Goal: Information Seeking & Learning: Learn about a topic

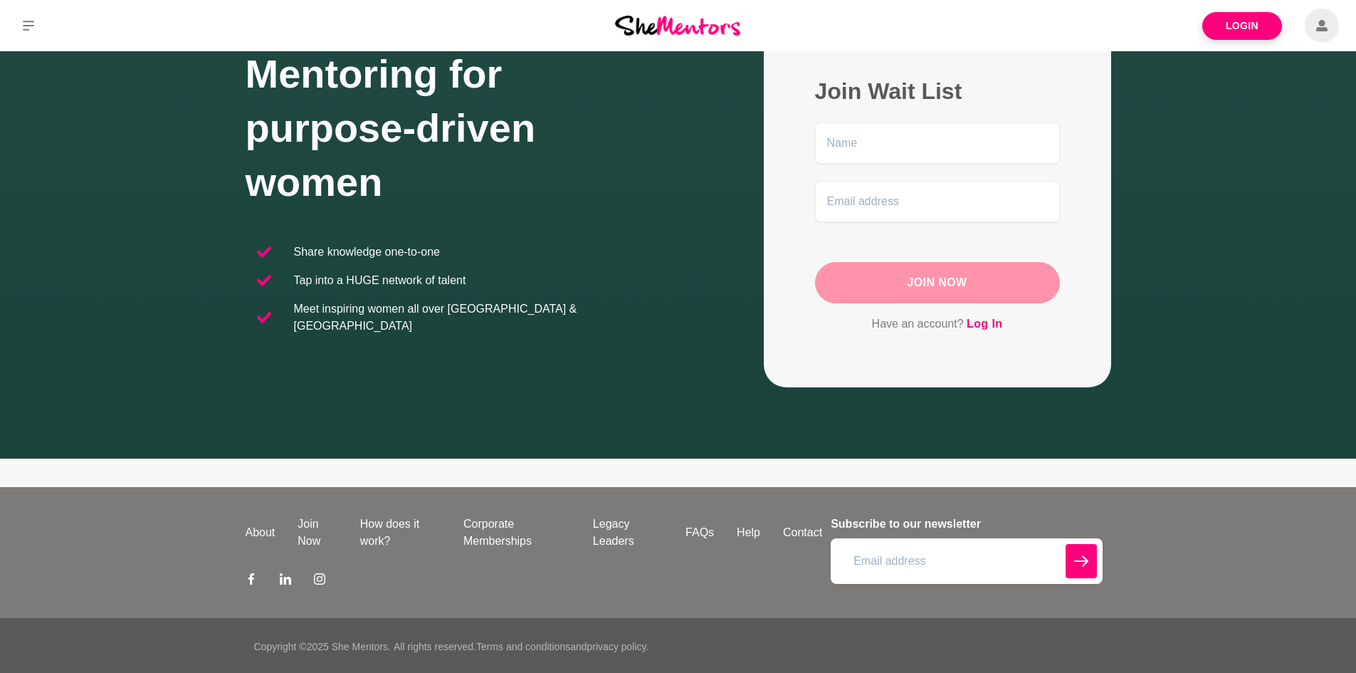
scroll to position [116, 0]
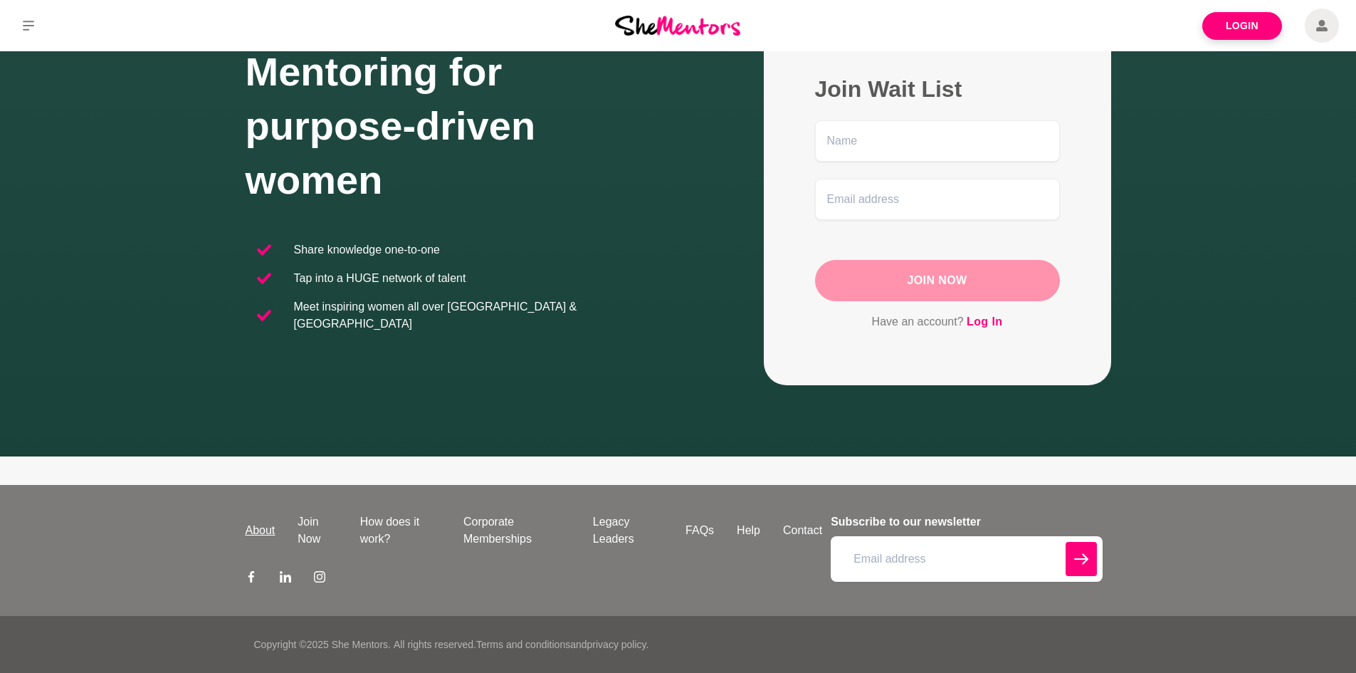
click at [253, 530] on link "About" at bounding box center [260, 530] width 53 height 17
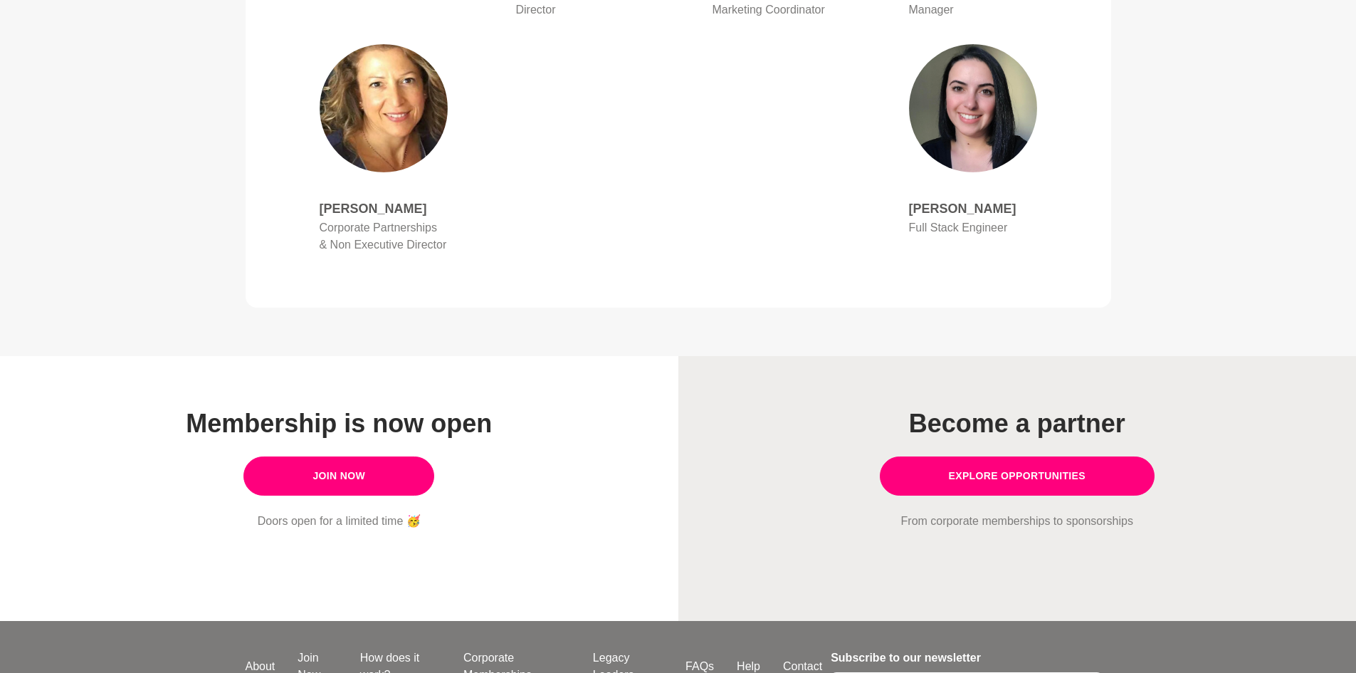
scroll to position [1103, 0]
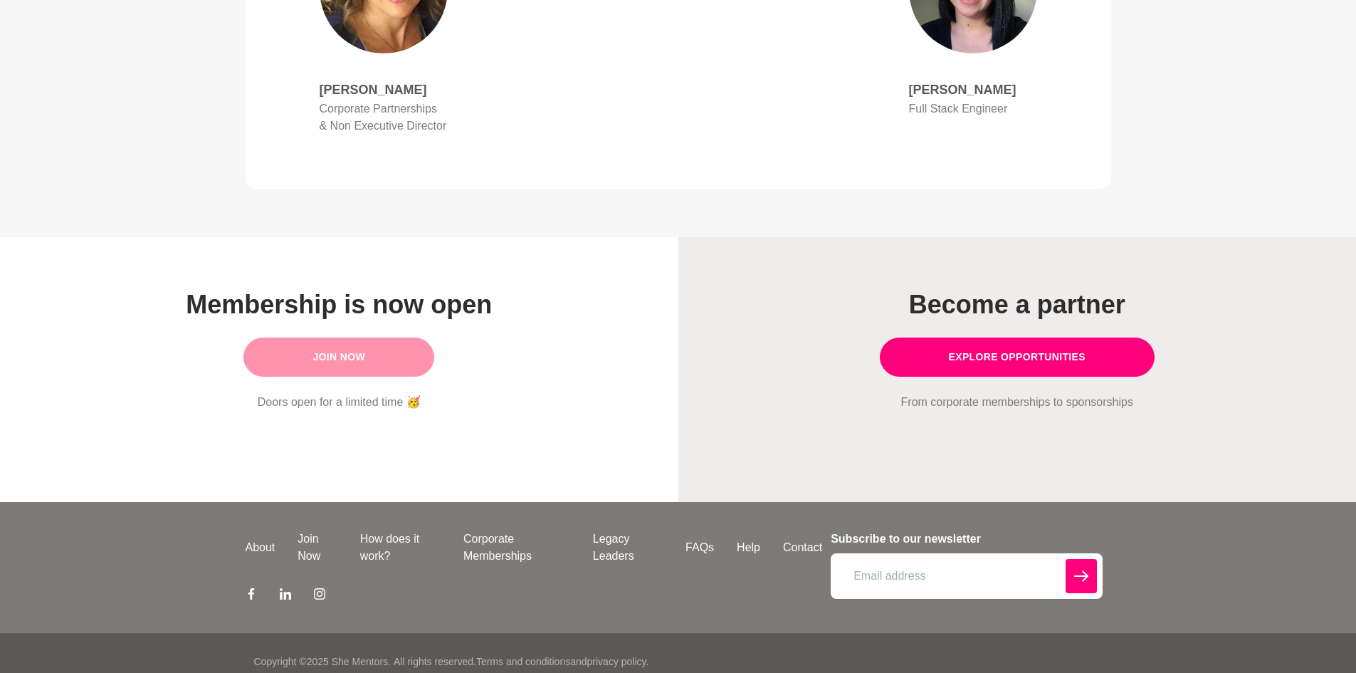
click at [350, 345] on link "Join Now" at bounding box center [338, 356] width 191 height 39
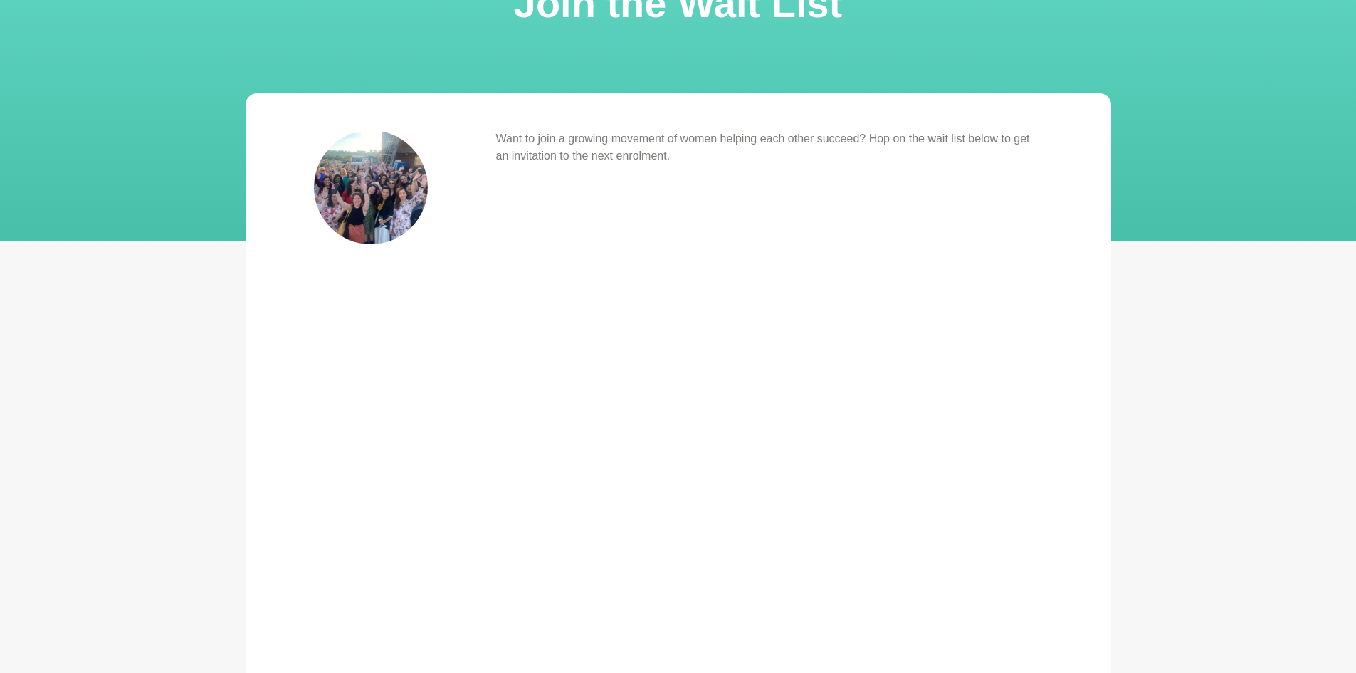
scroll to position [119, 0]
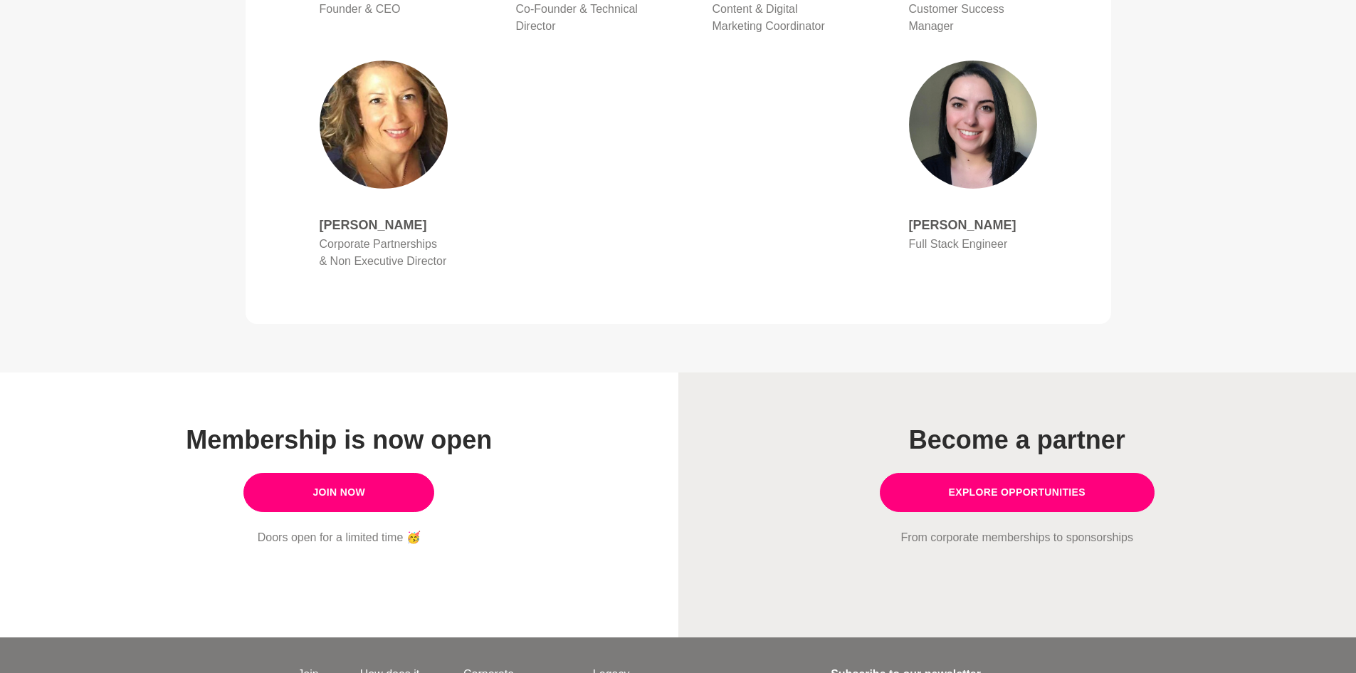
scroll to position [1103, 0]
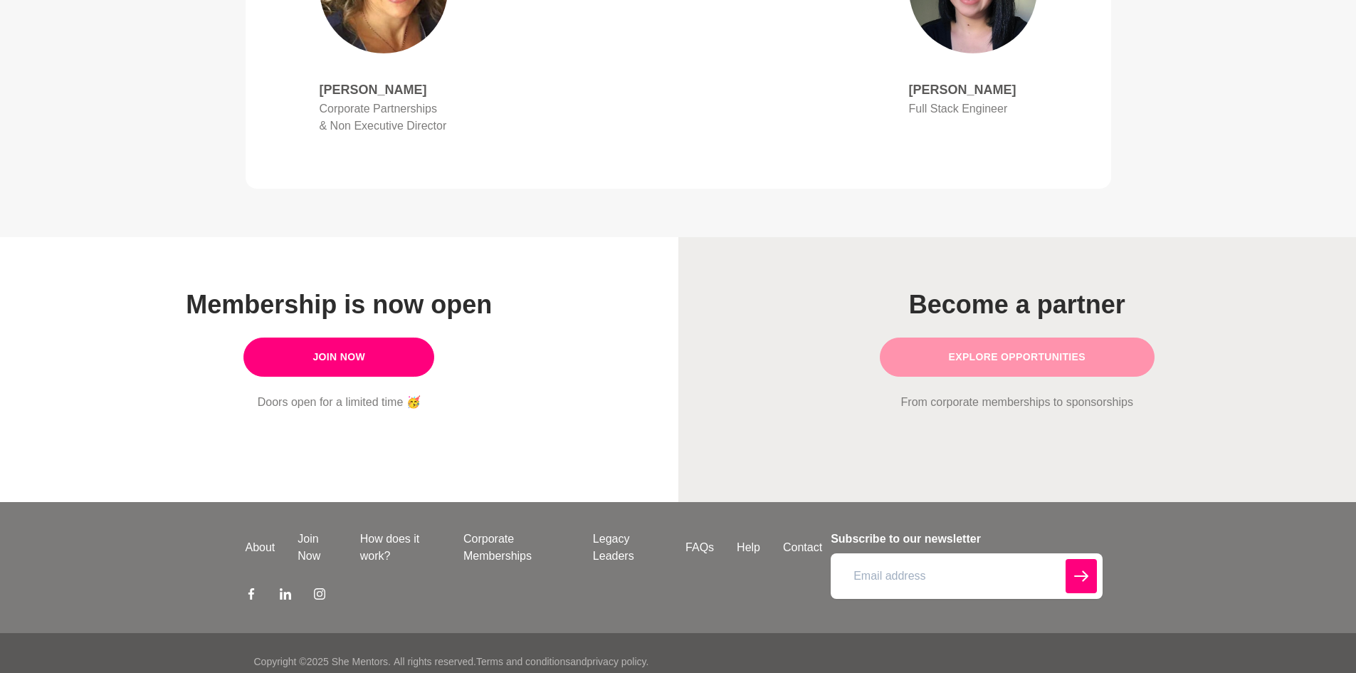
click at [999, 347] on link "Explore opportunities" at bounding box center [1017, 356] width 275 height 39
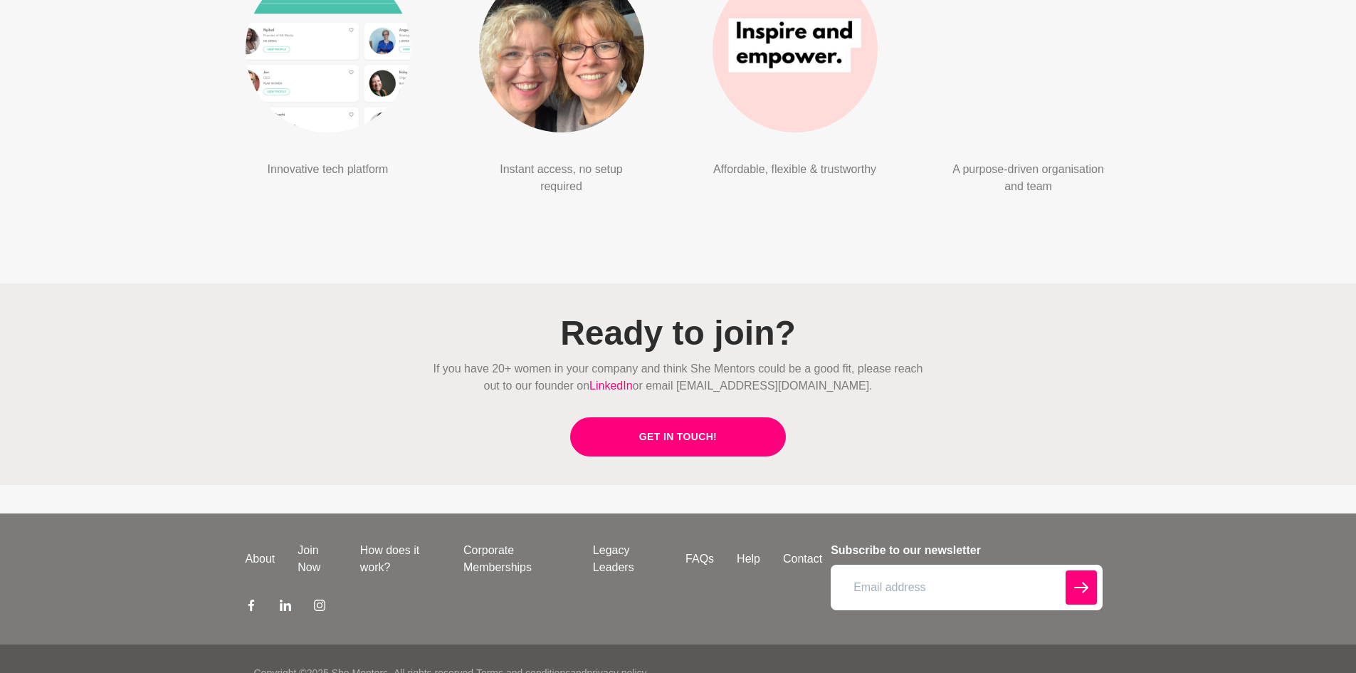
scroll to position [3349, 0]
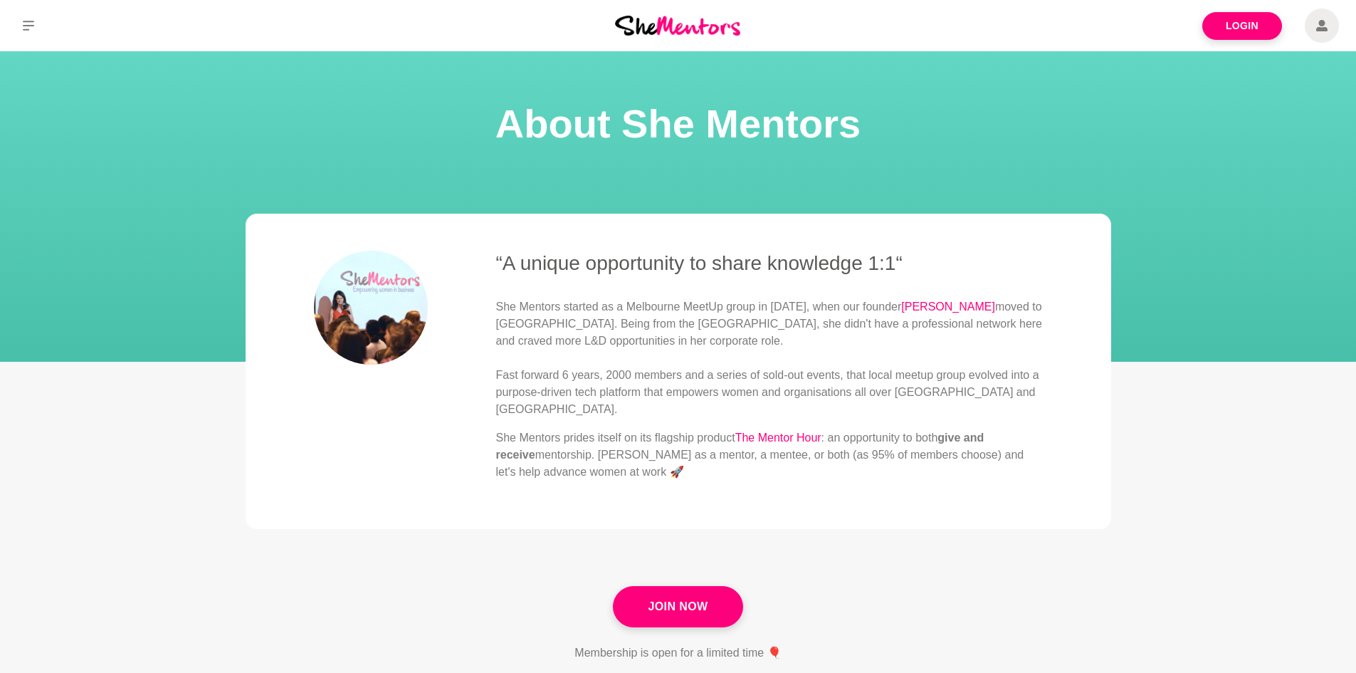
click at [691, 24] on img at bounding box center [677, 25] width 125 height 19
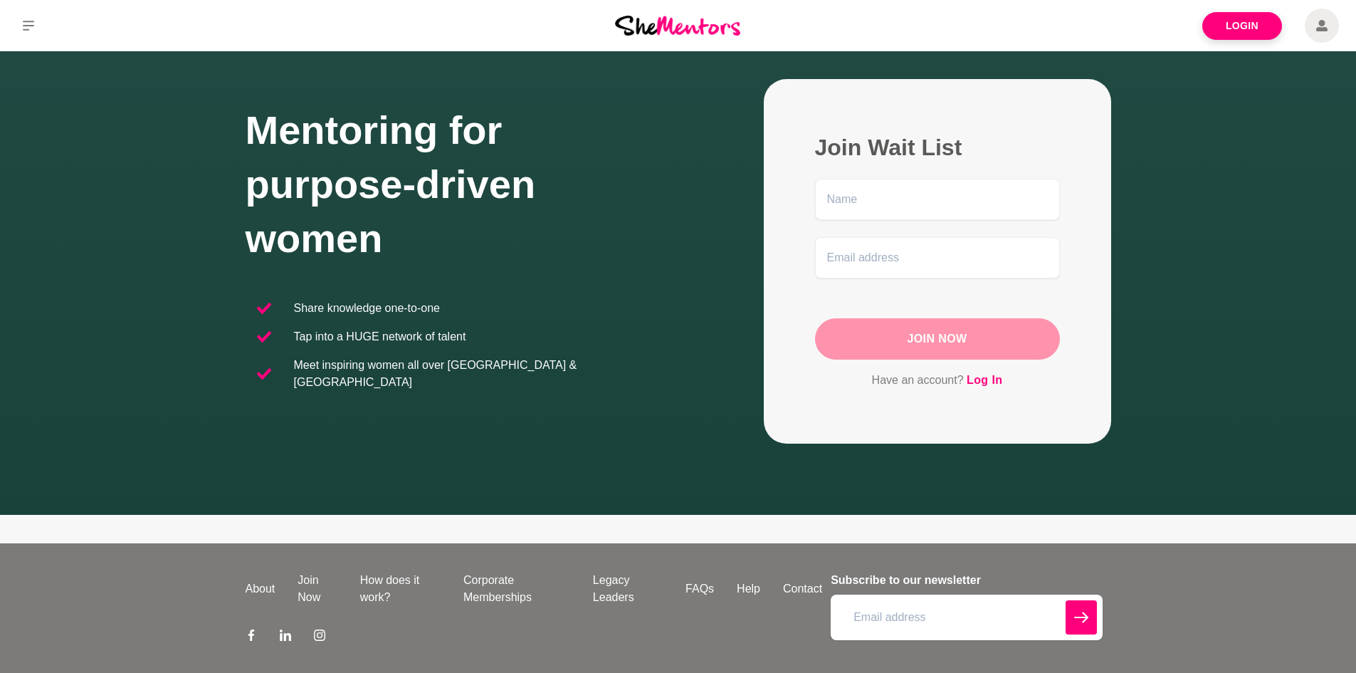
scroll to position [116, 0]
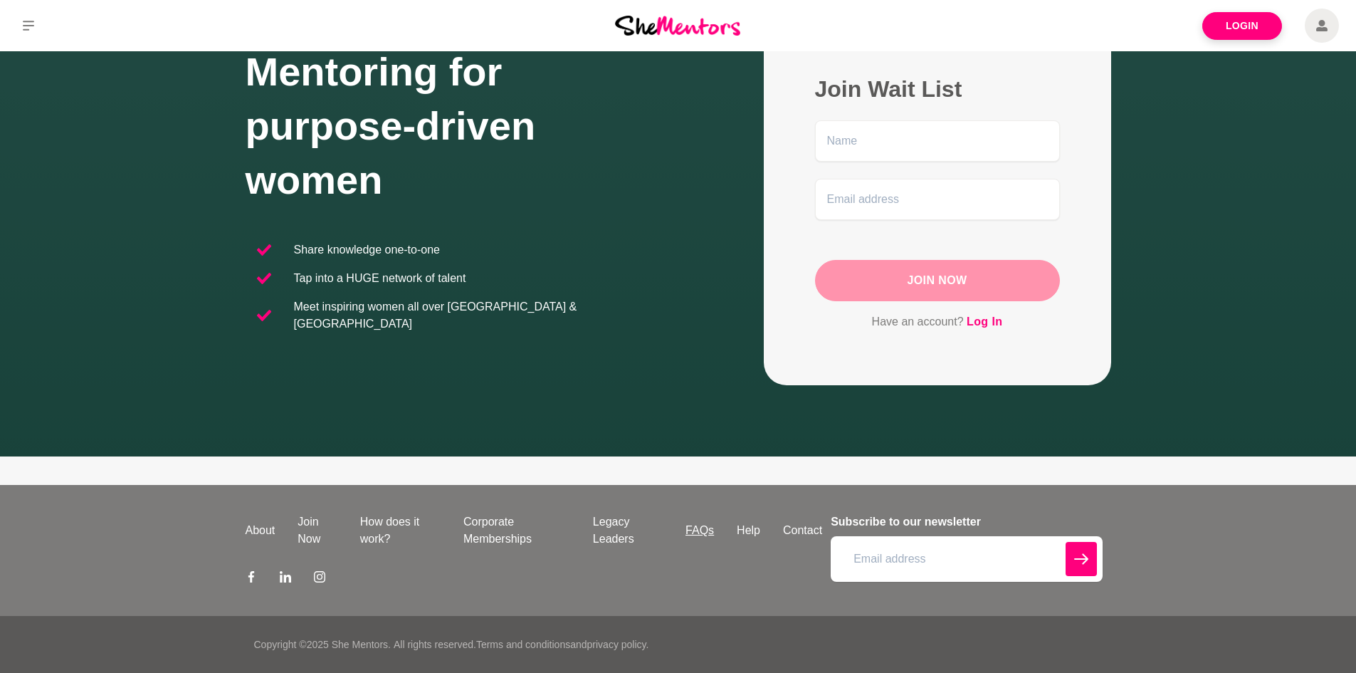
click at [703, 532] on link "FAQs" at bounding box center [699, 530] width 51 height 17
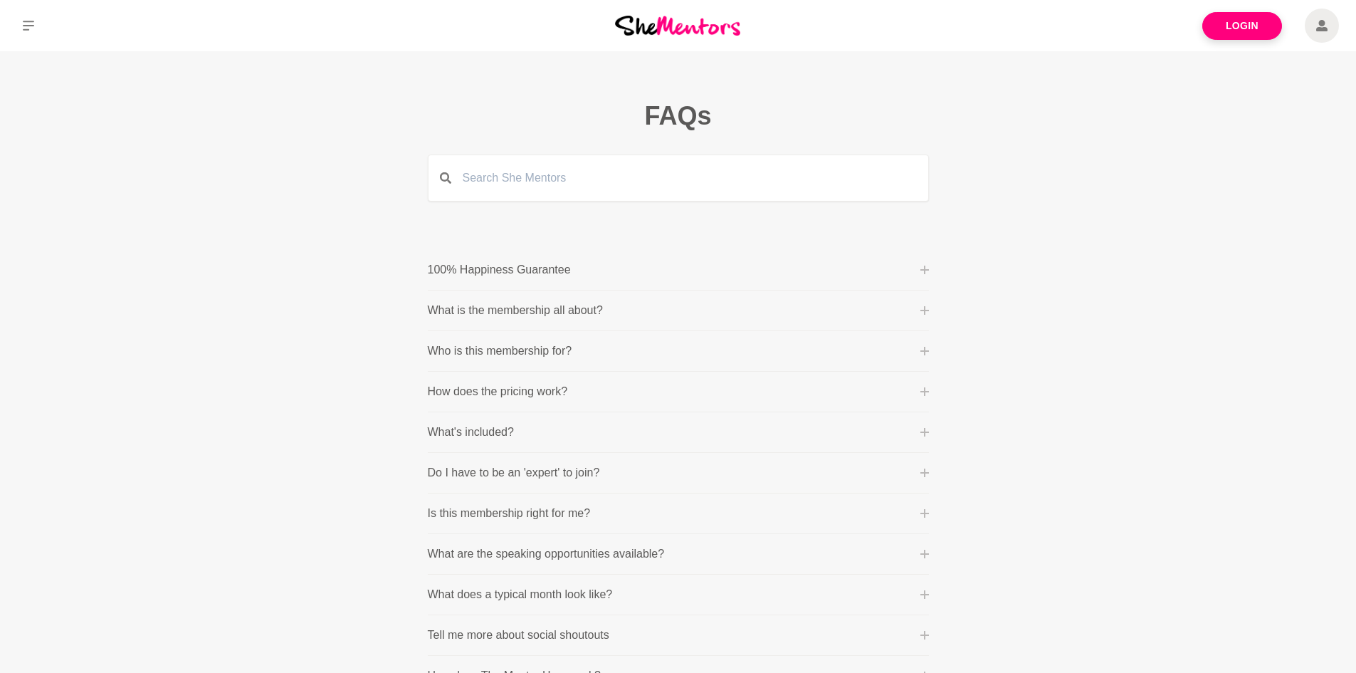
click at [500, 306] on p "What is the membership all about?" at bounding box center [515, 310] width 175 height 17
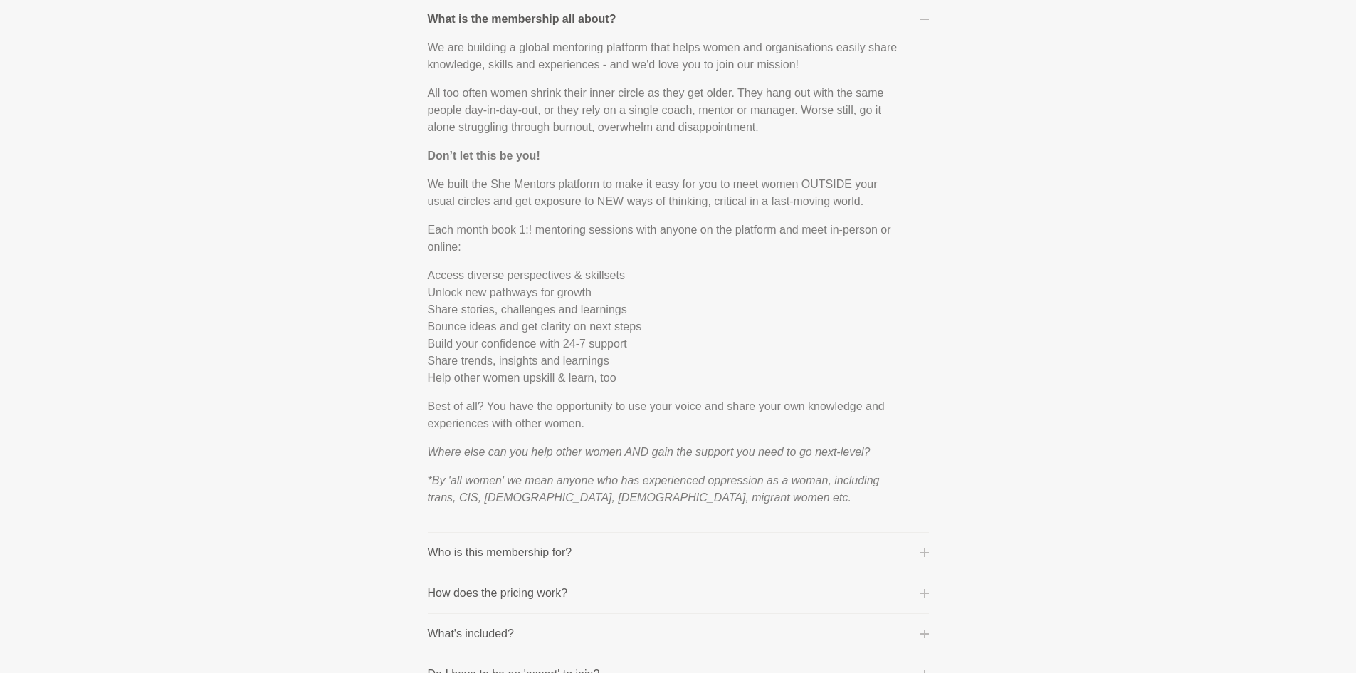
scroll to position [498, 0]
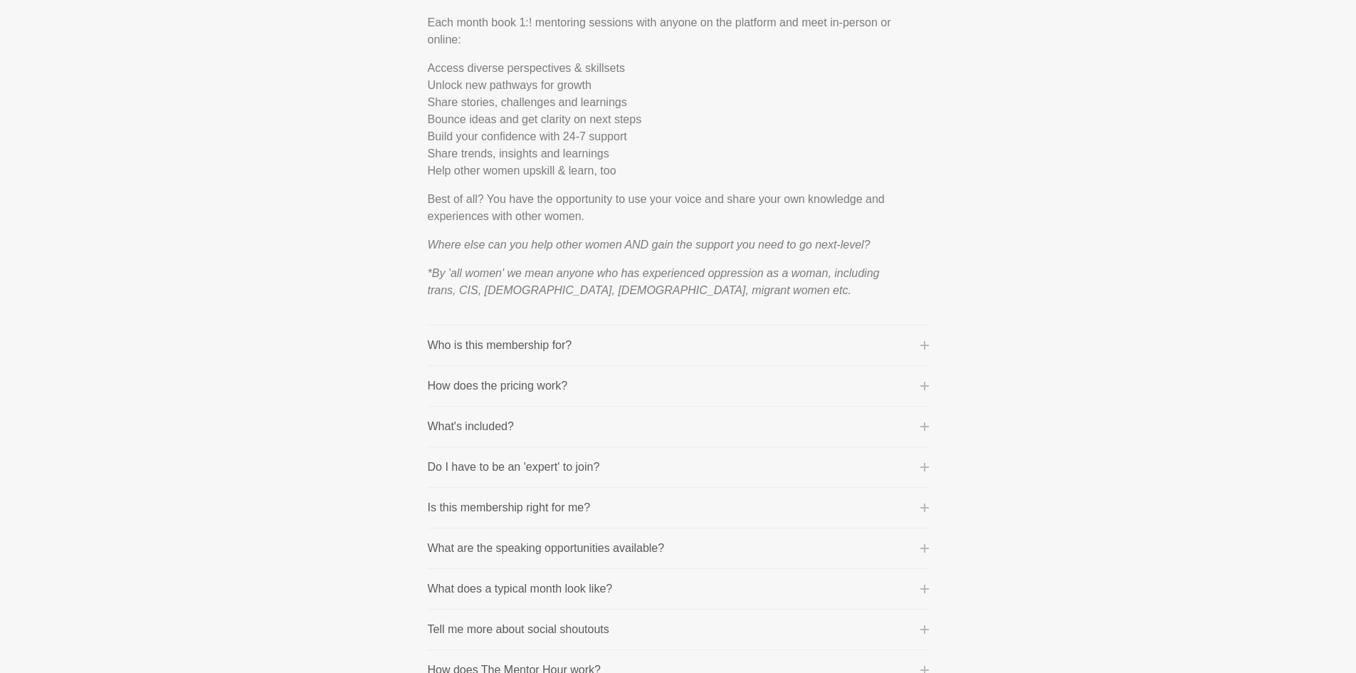
click at [463, 348] on p "Who is this membership for?" at bounding box center [500, 345] width 145 height 17
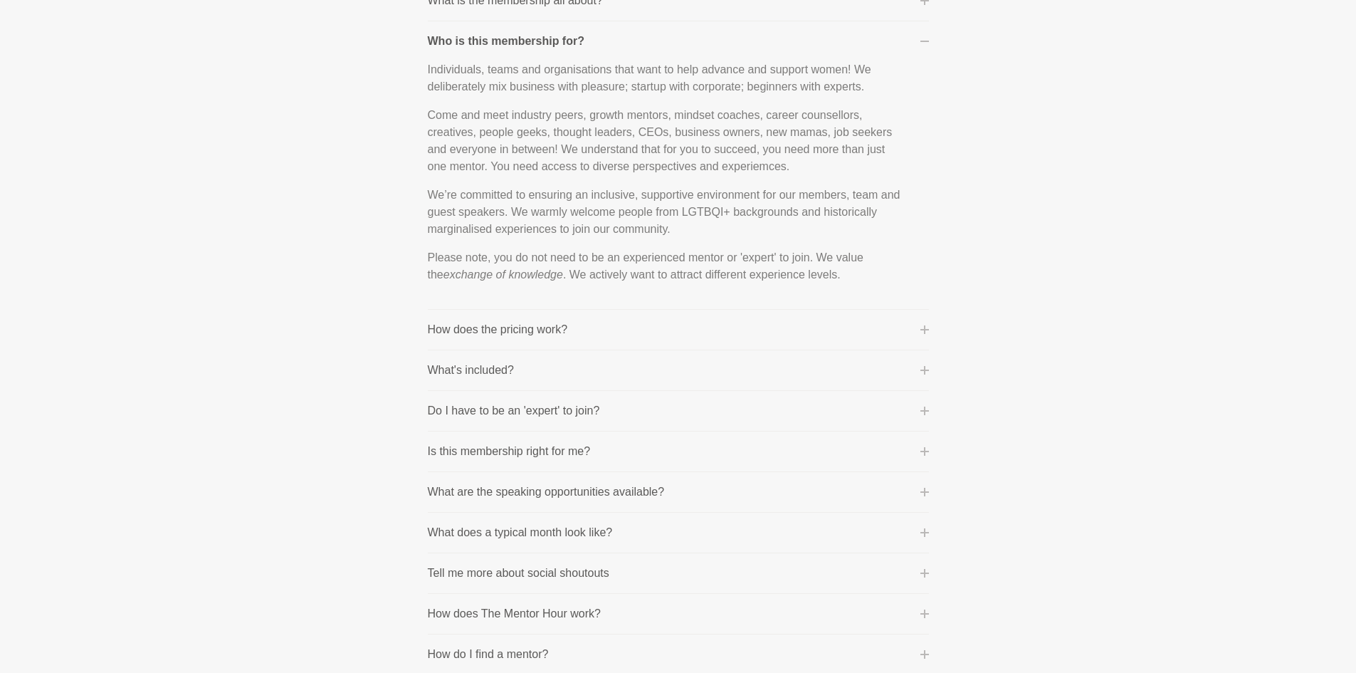
scroll to position [285, 0]
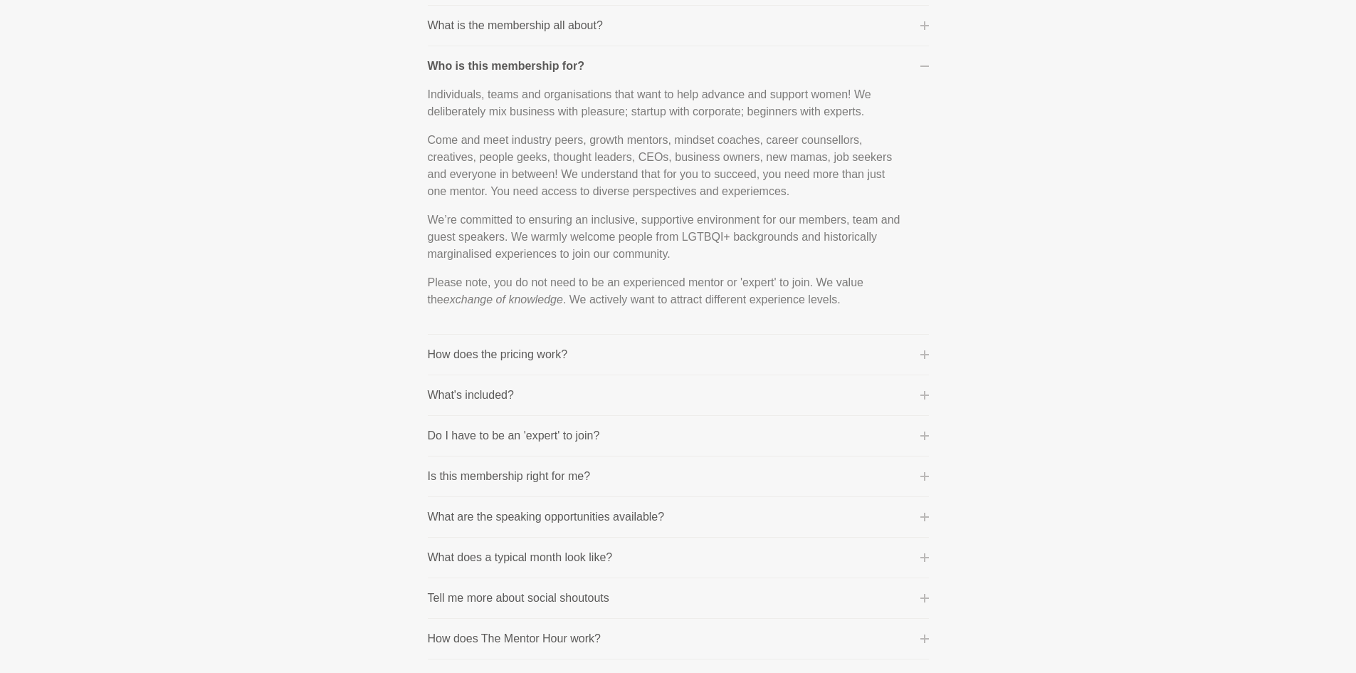
click at [454, 355] on p "How does the pricing work?" at bounding box center [498, 354] width 140 height 17
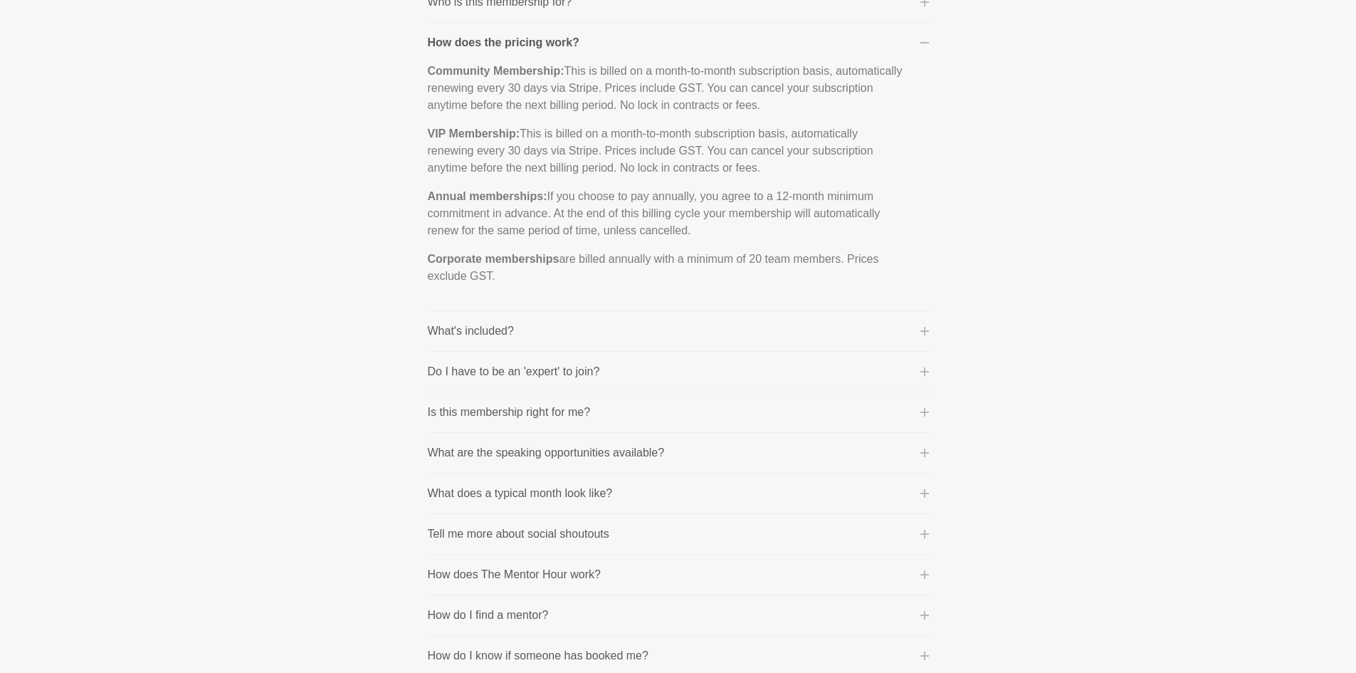
scroll to position [498, 0]
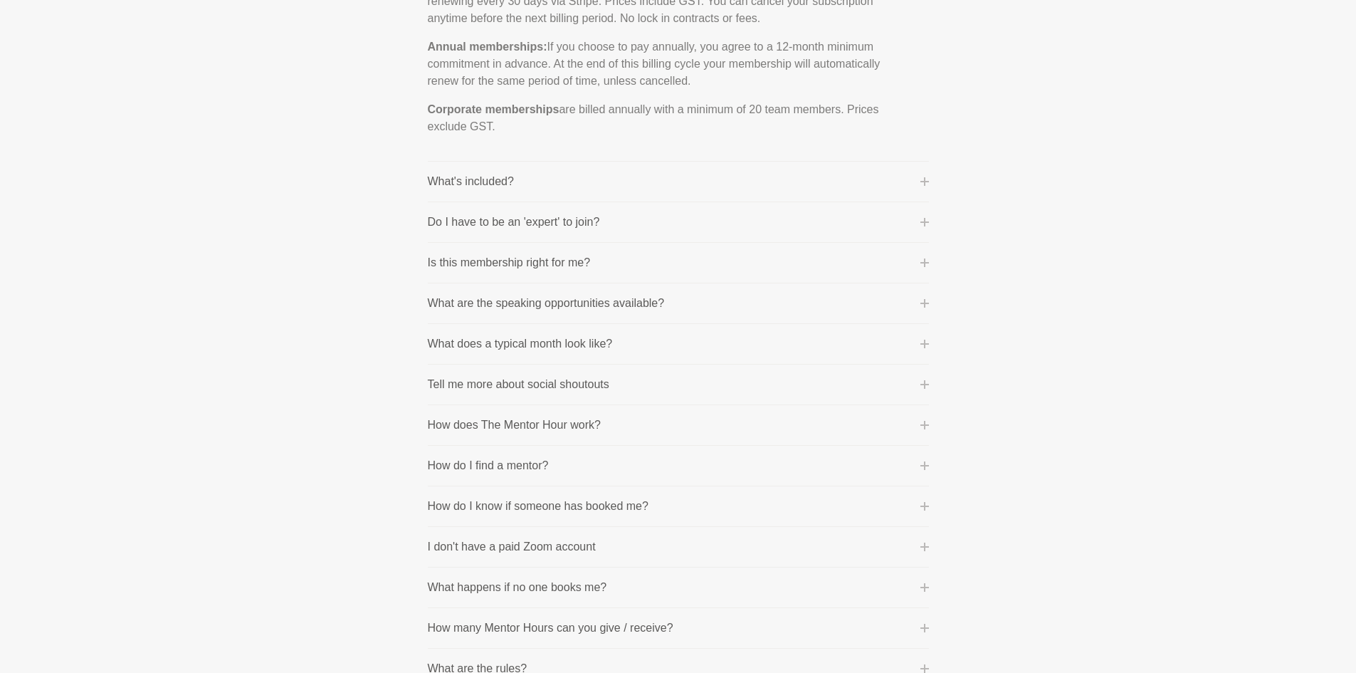
click at [483, 182] on p "What's included?" at bounding box center [471, 181] width 86 height 17
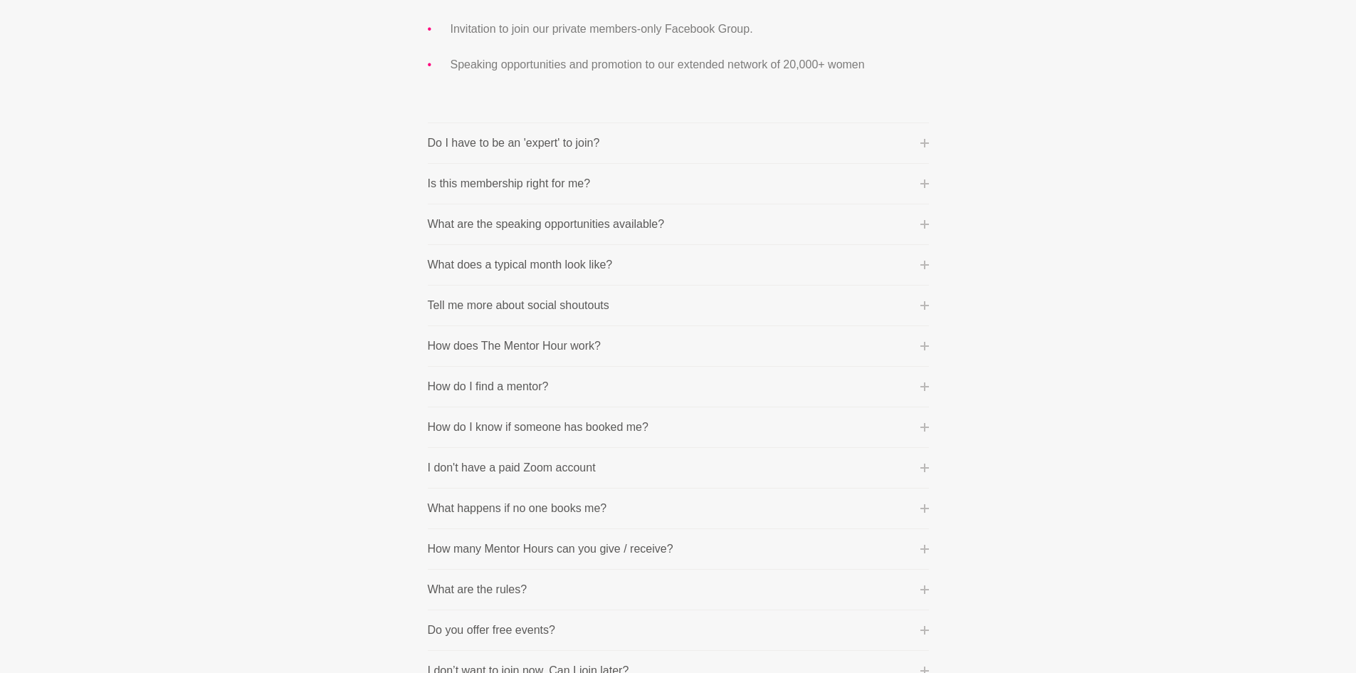
scroll to position [641, 0]
click at [555, 147] on p "Do I have to be an 'expert' to join?" at bounding box center [514, 142] width 172 height 17
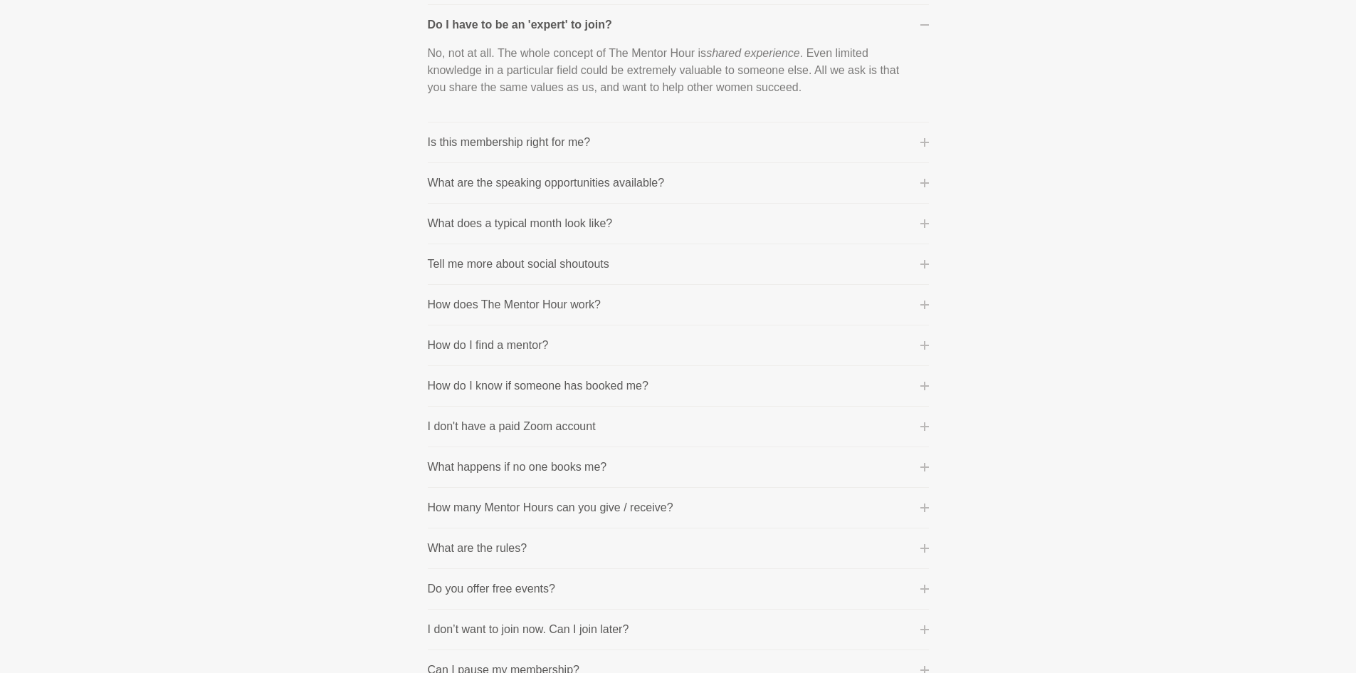
scroll to position [427, 0]
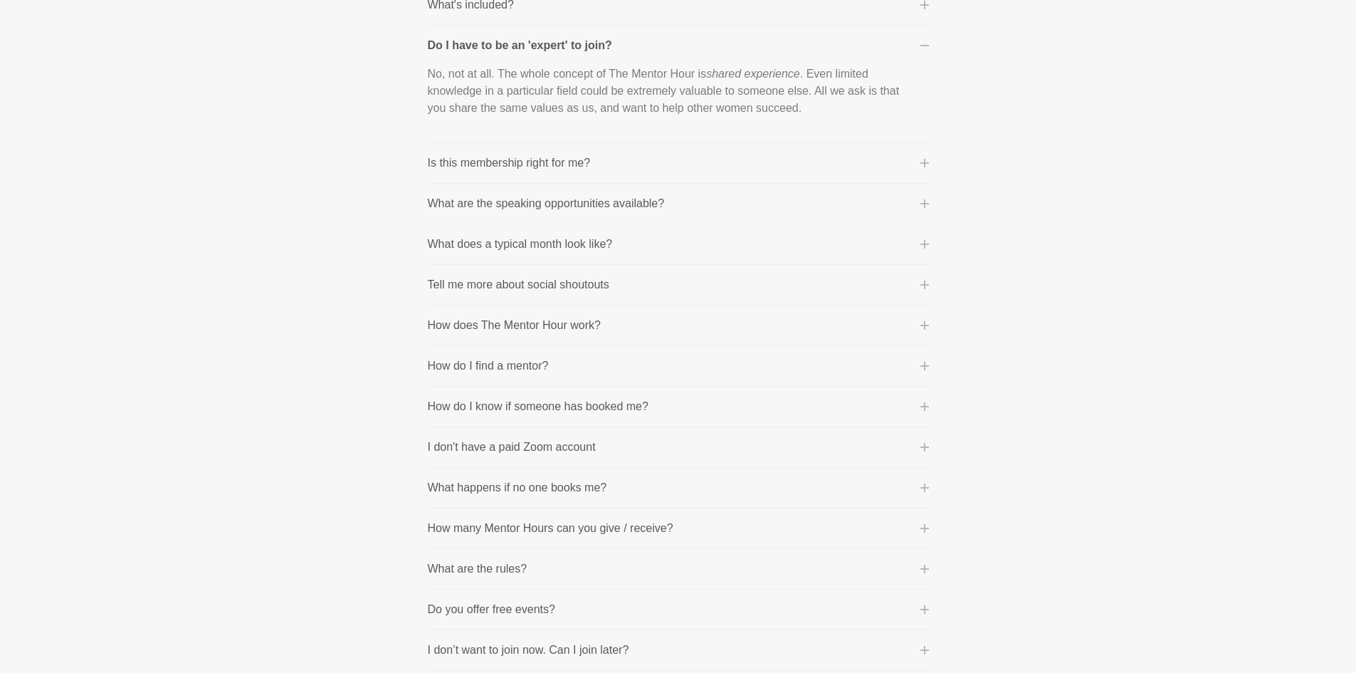
click at [565, 167] on p "Is this membership right for me?" at bounding box center [509, 162] width 163 height 17
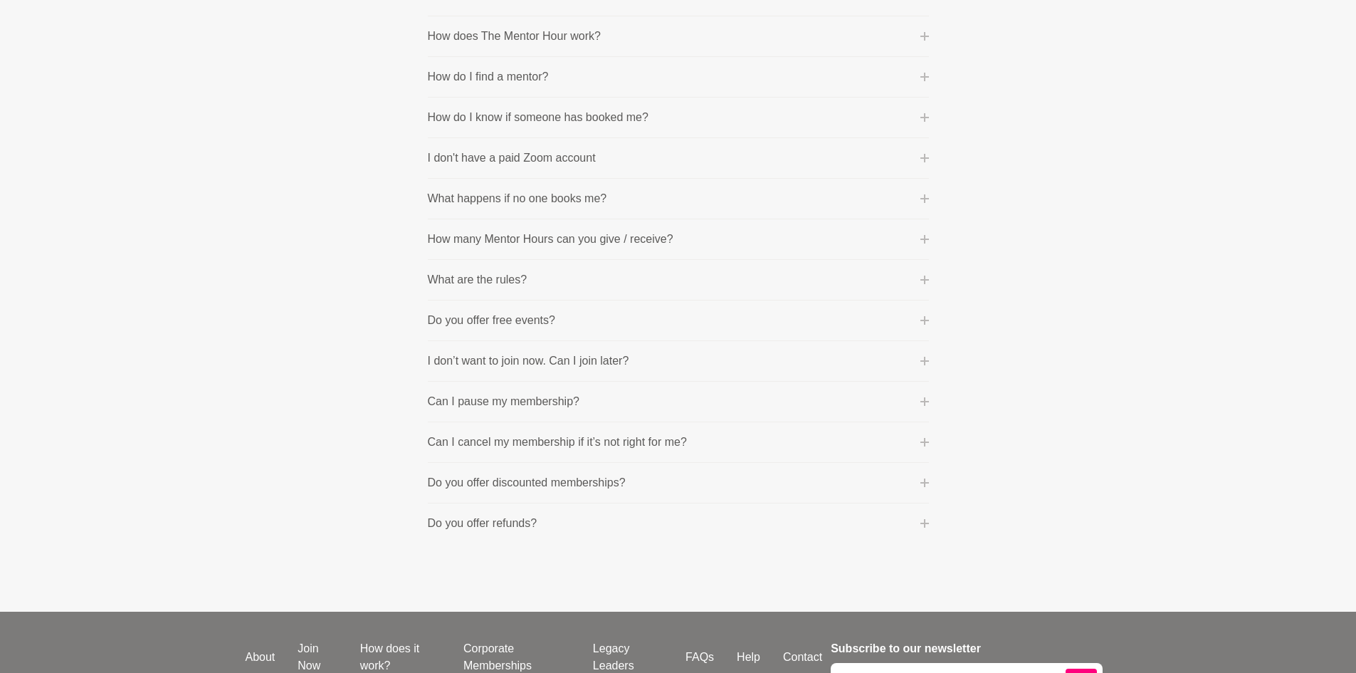
scroll to position [783, 0]
